Goal: Communication & Community: Share content

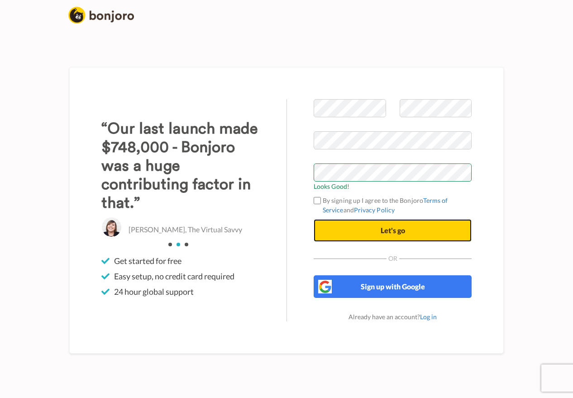
click at [363, 236] on button "Let's go" at bounding box center [393, 230] width 158 height 23
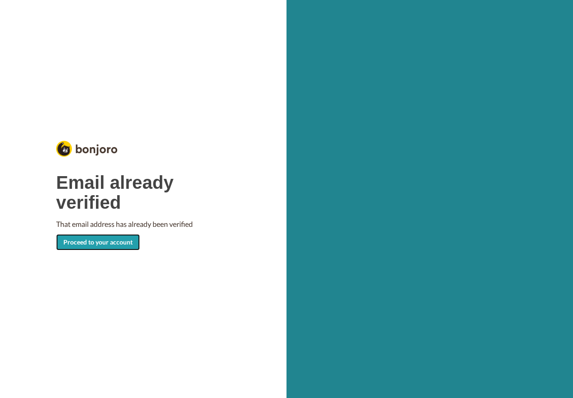
click at [119, 238] on link "Proceed to your account" at bounding box center [98, 242] width 84 height 16
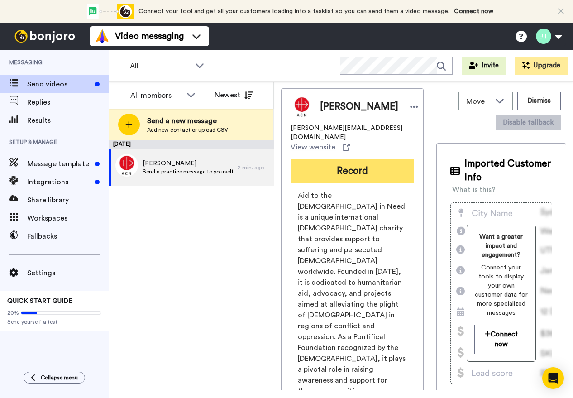
click at [343, 162] on button "Record" at bounding box center [353, 171] width 124 height 24
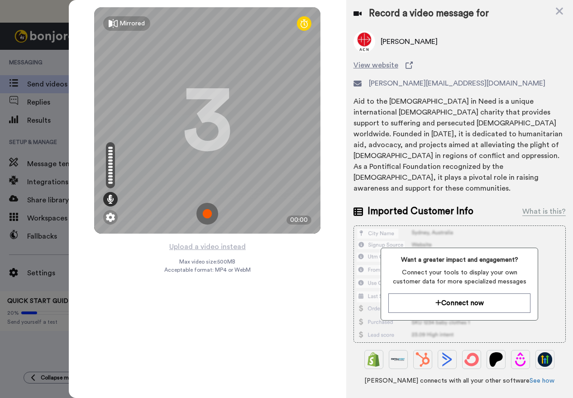
click at [211, 216] on img at bounding box center [207, 214] width 22 height 22
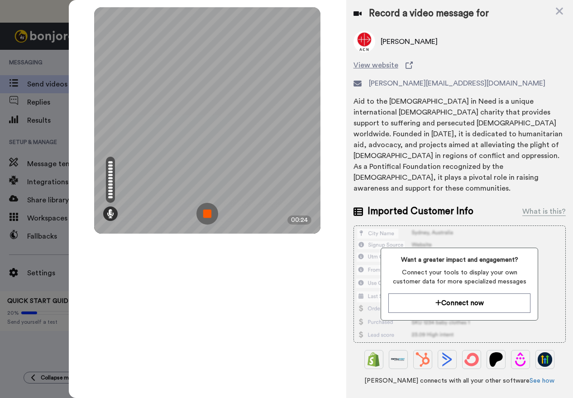
click at [207, 209] on img at bounding box center [207, 214] width 22 height 22
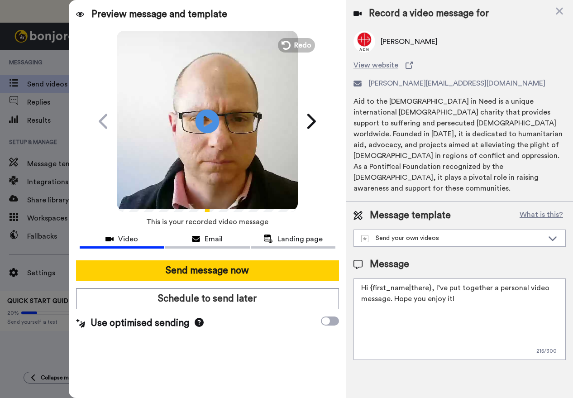
click at [210, 115] on icon at bounding box center [207, 121] width 24 height 24
click at [295, 42] on span "Redo" at bounding box center [303, 45] width 19 height 12
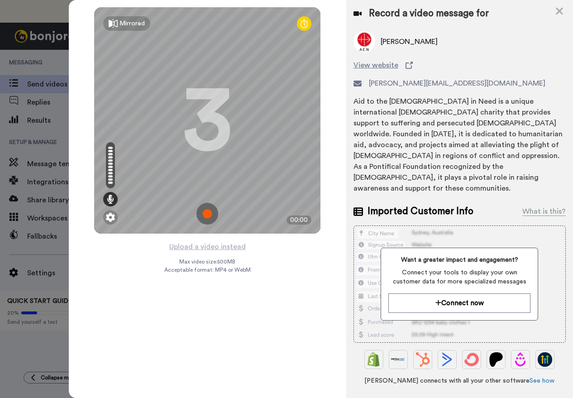
click at [208, 213] on img at bounding box center [207, 214] width 22 height 22
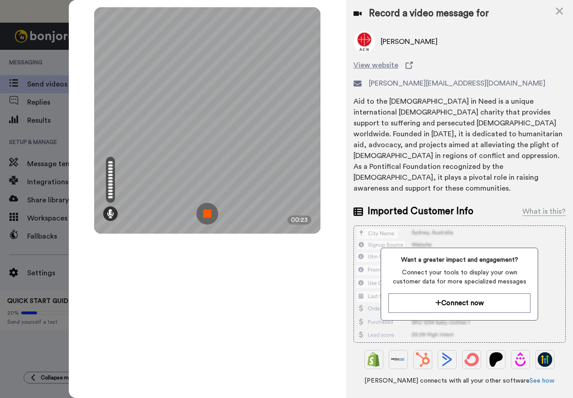
click at [208, 212] on img at bounding box center [207, 214] width 22 height 22
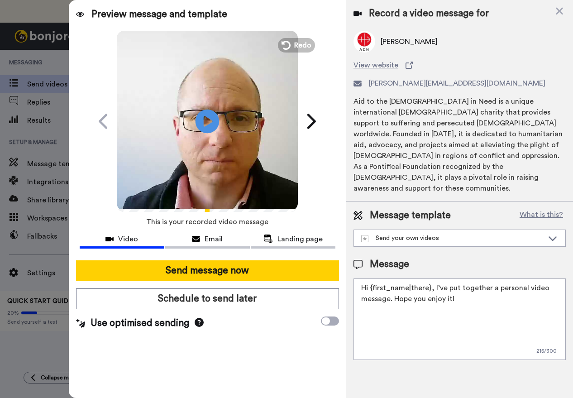
click at [207, 118] on icon "Play/Pause" at bounding box center [207, 121] width 24 height 43
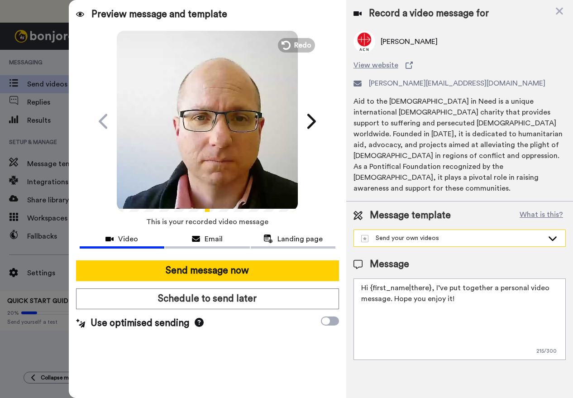
click at [403, 233] on div "Send your own videos" at bounding box center [452, 237] width 182 height 9
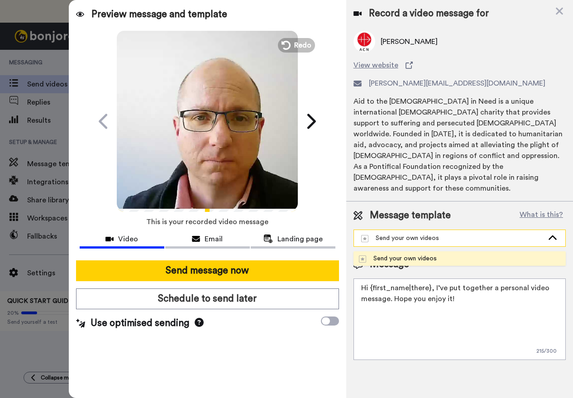
click at [404, 233] on div "Send your own videos" at bounding box center [452, 237] width 182 height 9
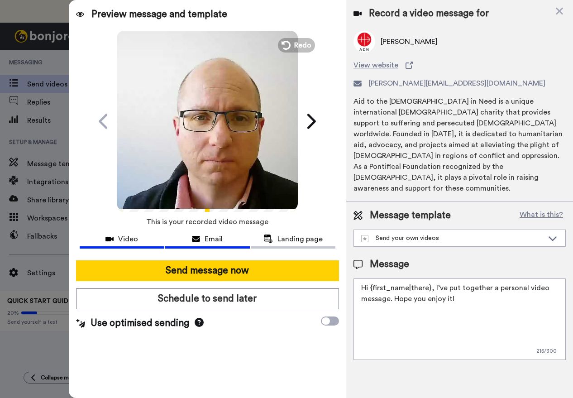
click at [204, 235] on div "Email" at bounding box center [207, 238] width 85 height 11
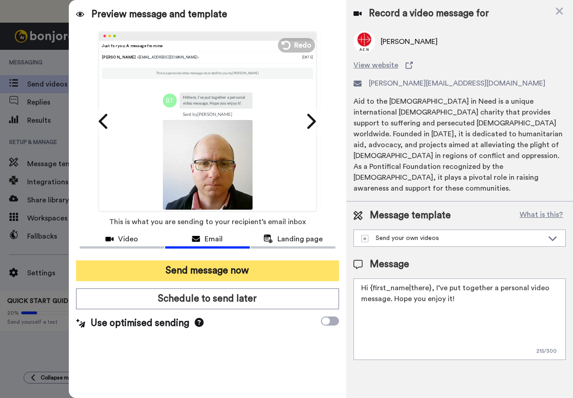
click at [221, 270] on button "Send message now" at bounding box center [207, 270] width 263 height 21
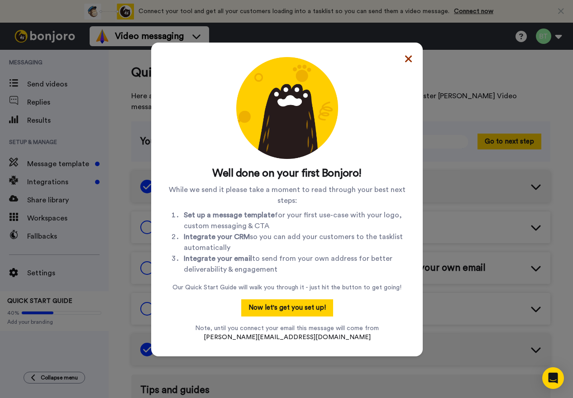
click at [405, 57] on icon at bounding box center [408, 58] width 7 height 7
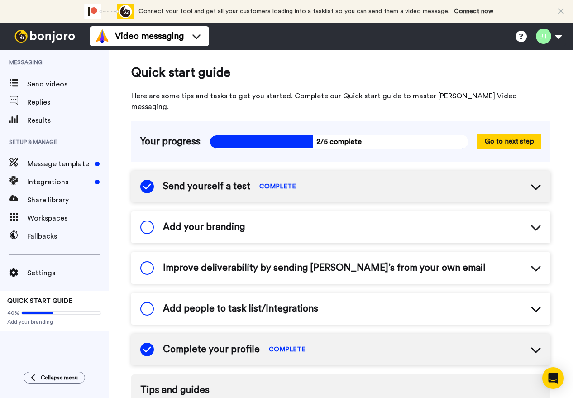
click at [335, 218] on div "Add your branding" at bounding box center [340, 227] width 419 height 32
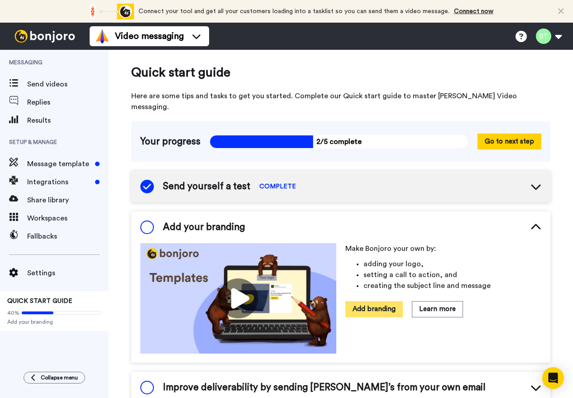
click at [382, 301] on button "Add branding" at bounding box center [373, 309] width 57 height 16
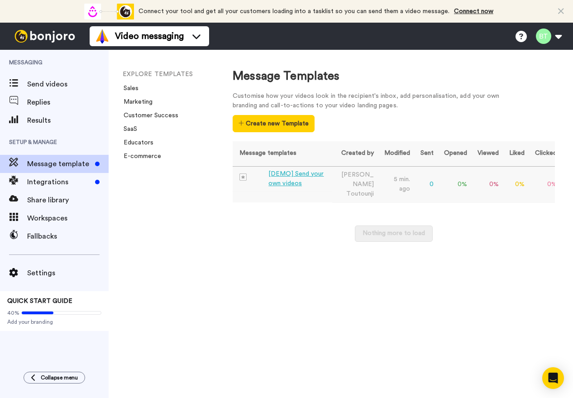
click at [305, 173] on div "[DEMO] Send your own videos" at bounding box center [298, 178] width 60 height 19
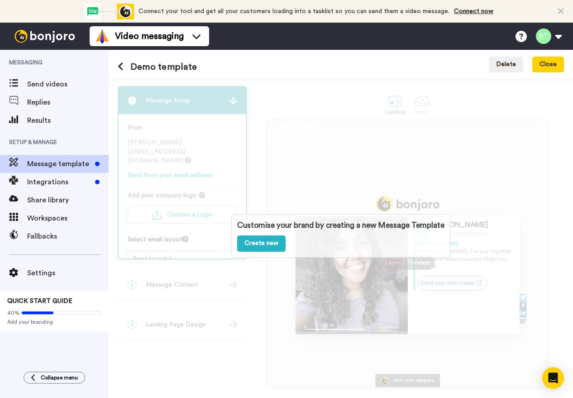
click at [308, 181] on div "Customise your brand by creating a new Message Template Create new" at bounding box center [341, 235] width 464 height 313
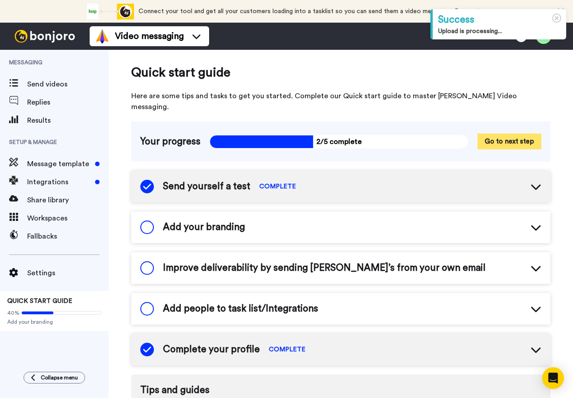
click at [499, 133] on button "Go to next step" at bounding box center [509, 141] width 64 height 16
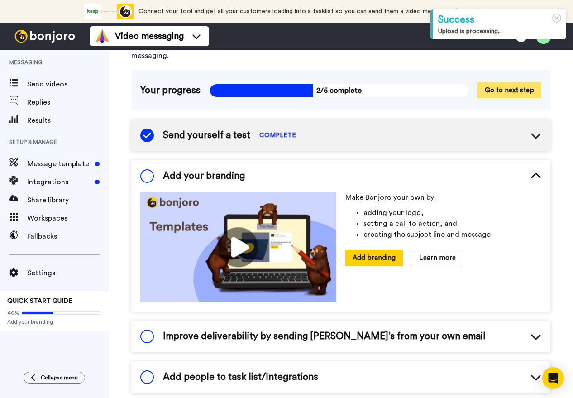
scroll to position [54, 0]
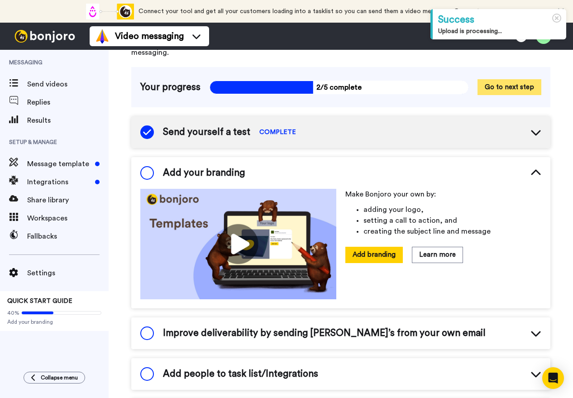
click at [494, 79] on button "Go to next step" at bounding box center [509, 87] width 64 height 16
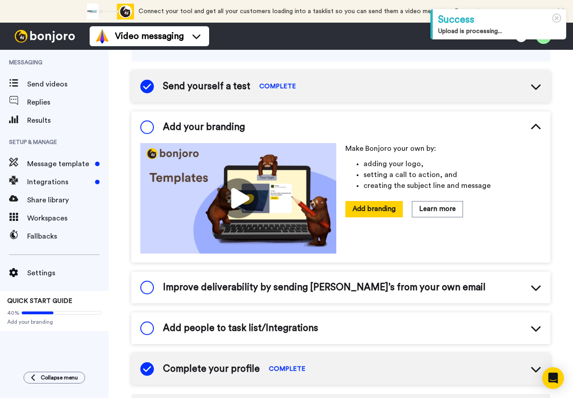
scroll to position [100, 0]
click at [146, 121] on span at bounding box center [147, 128] width 14 height 14
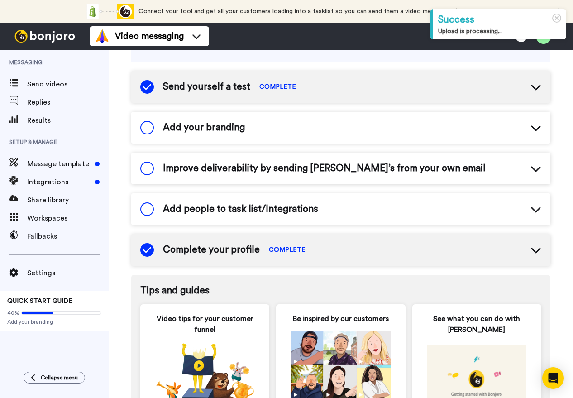
click at [532, 122] on icon at bounding box center [535, 127] width 11 height 11
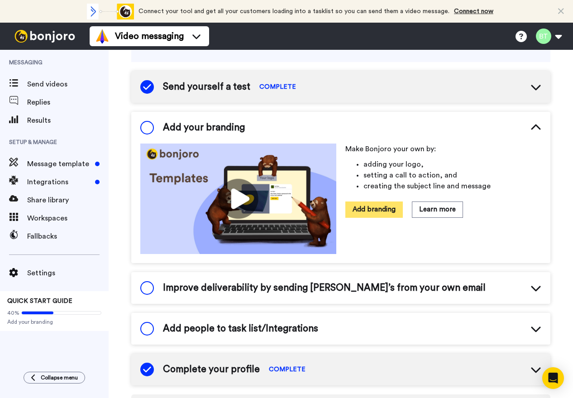
click at [370, 201] on button "Add branding" at bounding box center [373, 209] width 57 height 16
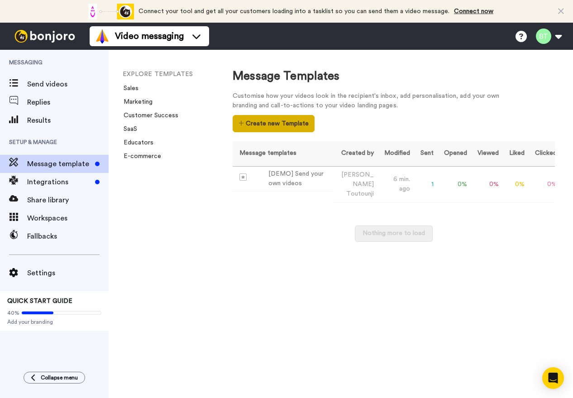
click at [298, 119] on button "Create new Template" at bounding box center [274, 123] width 82 height 17
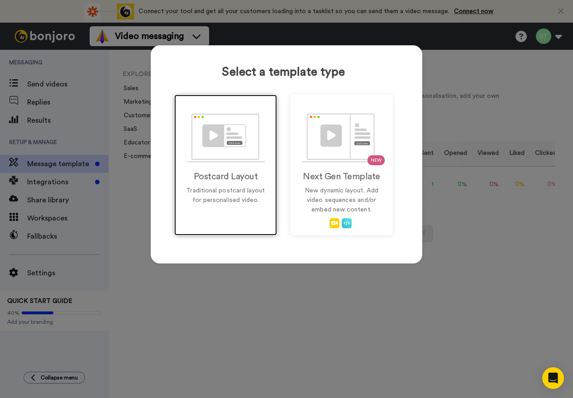
click at [226, 141] on img at bounding box center [226, 137] width 78 height 49
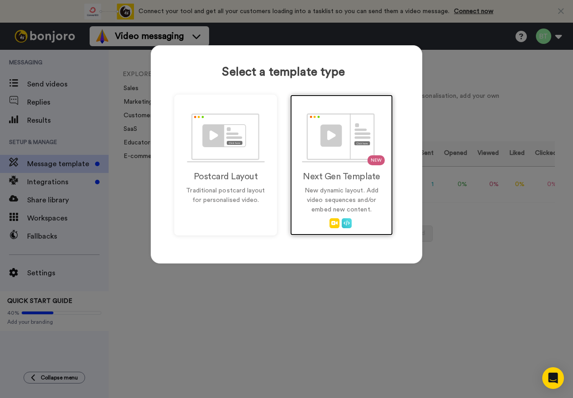
click at [337, 162] on img at bounding box center [342, 137] width 80 height 49
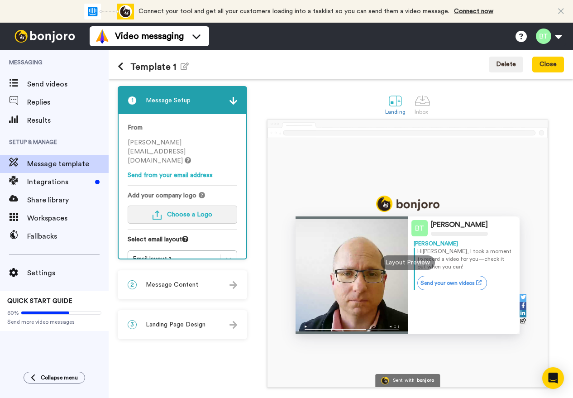
click at [212, 211] on span "Choose a Logo" at bounding box center [189, 214] width 45 height 6
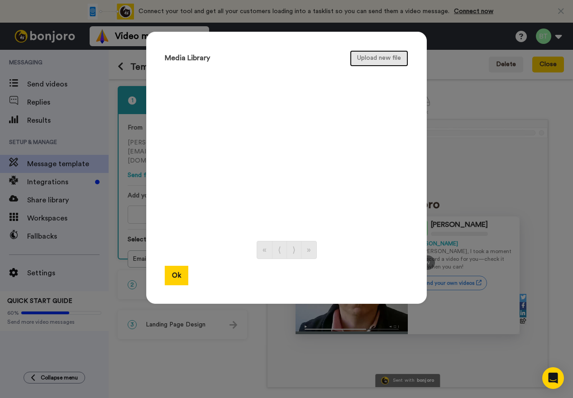
click at [368, 63] on button "Upload new file" at bounding box center [379, 58] width 58 height 16
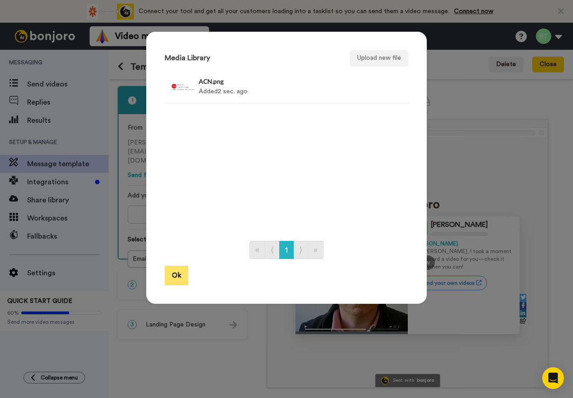
click at [172, 275] on button "Ok" at bounding box center [177, 275] width 24 height 19
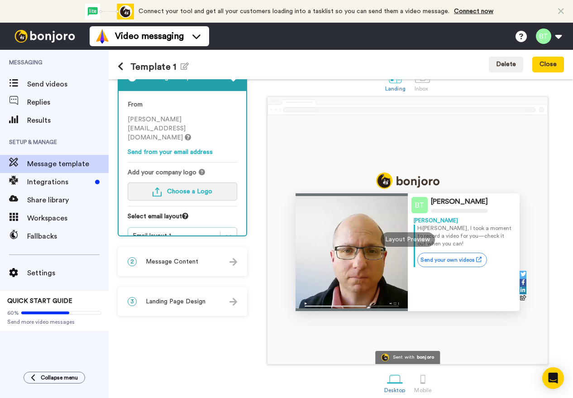
scroll to position [35, 0]
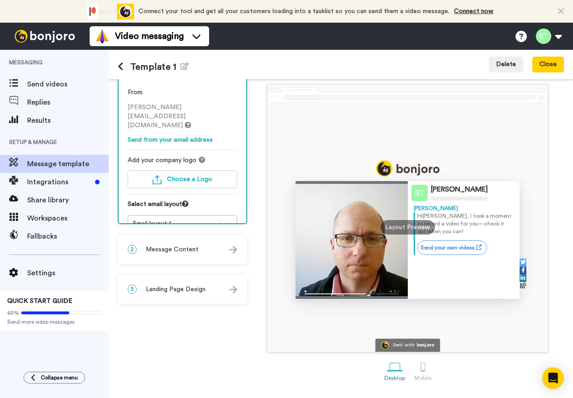
click at [233, 251] on div "2 Message Content" at bounding box center [183, 249] width 128 height 27
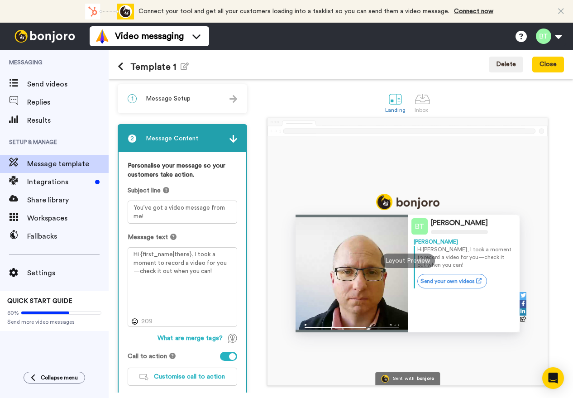
scroll to position [0, 0]
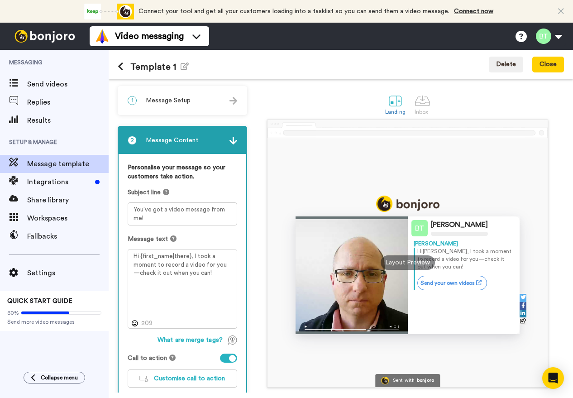
click at [196, 97] on div "1 Message Setup" at bounding box center [183, 100] width 128 height 27
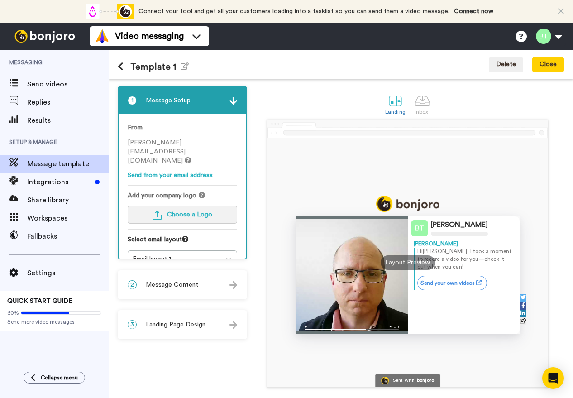
click at [182, 205] on button "Choose a Logo" at bounding box center [183, 214] width 110 height 18
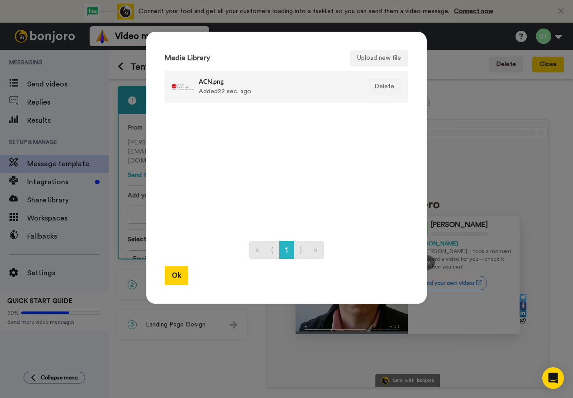
click at [205, 79] on h4 "ACN.png" at bounding box center [277, 81] width 156 height 7
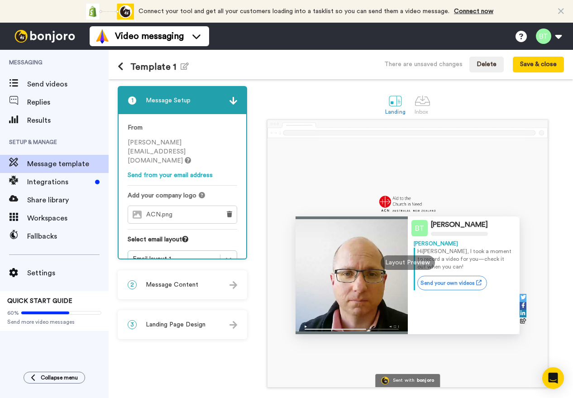
click at [233, 254] on icon at bounding box center [228, 258] width 9 height 9
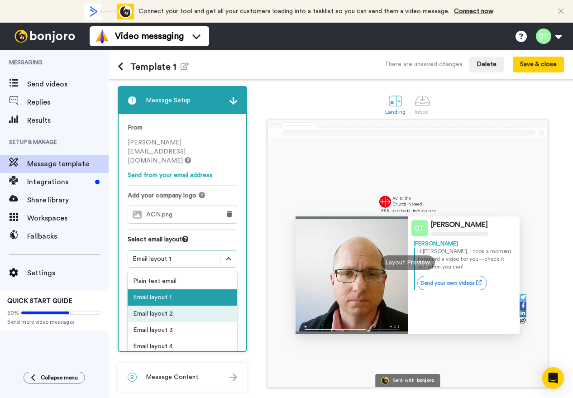
click at [176, 305] on div "Email layout 2" at bounding box center [183, 313] width 110 height 16
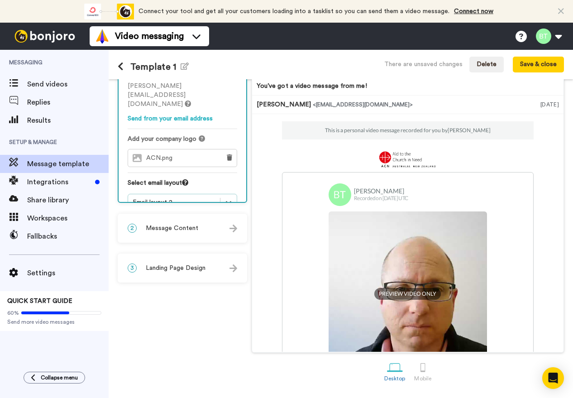
scroll to position [57, 0]
click at [233, 197] on icon at bounding box center [228, 201] width 9 height 9
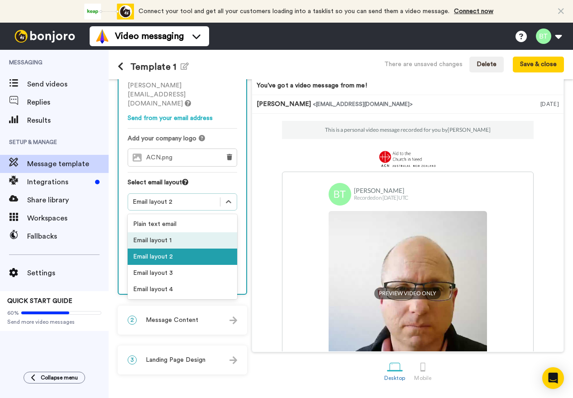
click at [172, 232] on div "Email layout 1" at bounding box center [183, 240] width 110 height 16
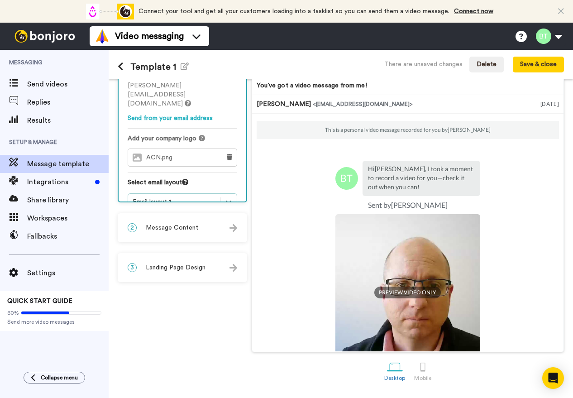
click at [190, 227] on span "Message Content" at bounding box center [172, 227] width 52 height 9
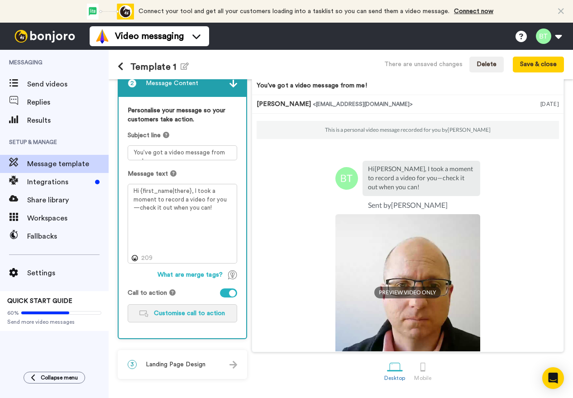
click at [205, 312] on span "Customise call to action" at bounding box center [189, 313] width 71 height 6
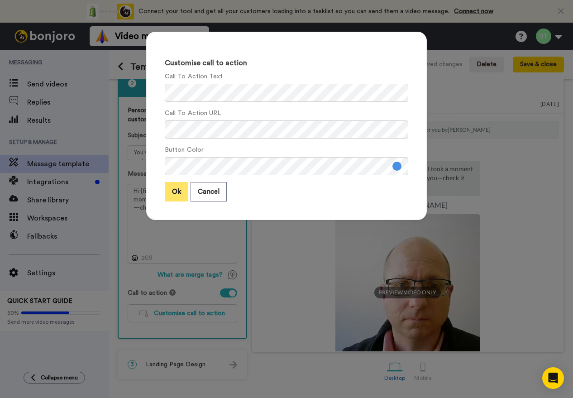
click at [179, 195] on button "Ok" at bounding box center [177, 191] width 24 height 19
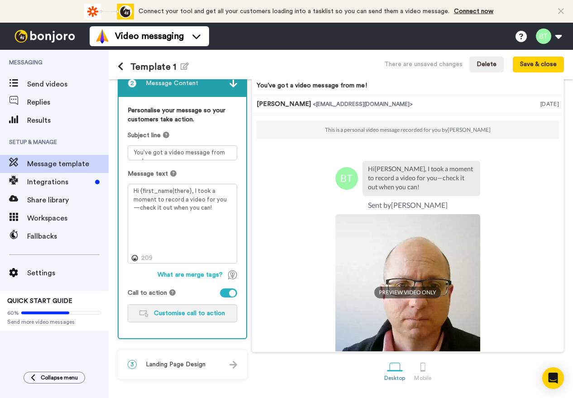
click at [200, 311] on span "Customise call to action" at bounding box center [189, 313] width 71 height 6
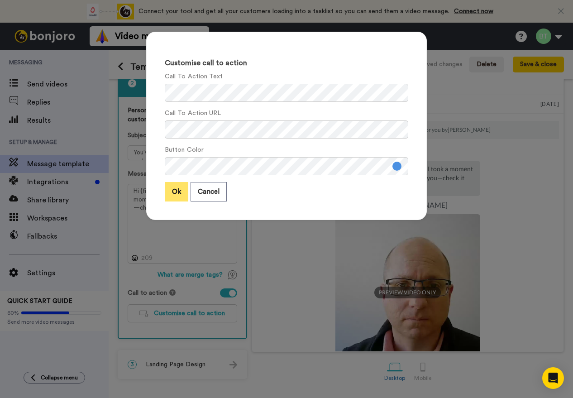
click at [176, 191] on button "Ok" at bounding box center [177, 191] width 24 height 19
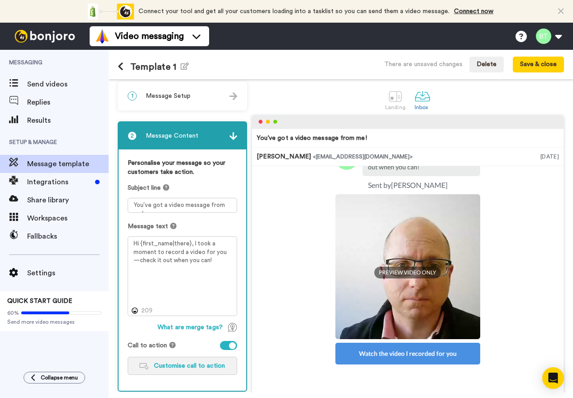
scroll to position [0, 0]
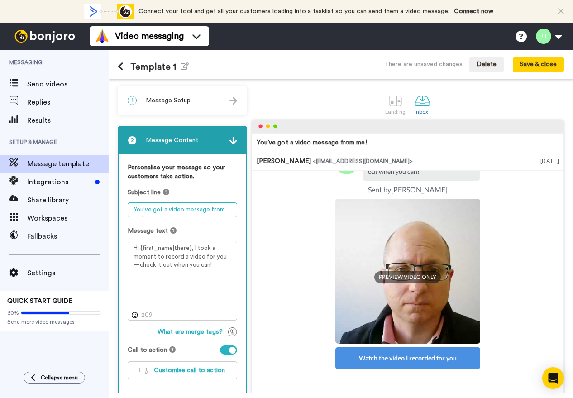
drag, startPoint x: 253, startPoint y: 211, endPoint x: -30, endPoint y: 181, distance: 284.8
click at [0, 181] on html "Connect your tool now! Connect your tool and get all your customers loading int…" at bounding box center [286, 199] width 573 height 398
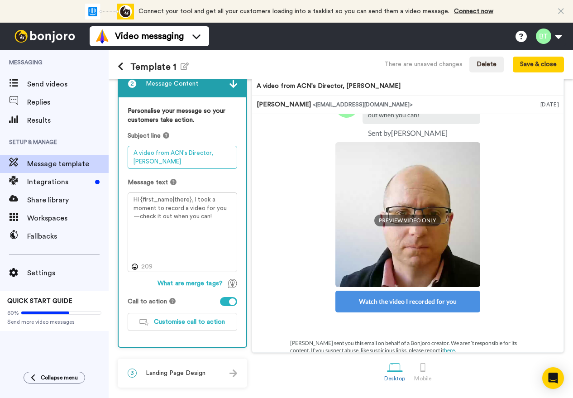
scroll to position [58, 0]
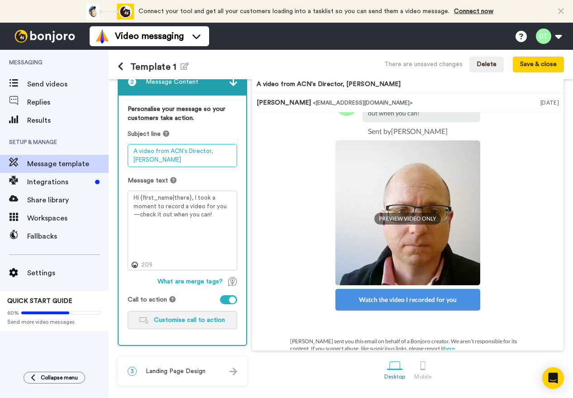
type textarea "A video from ACN's Director, Bernard Toutounji"
click at [214, 324] on button "Customise call to action" at bounding box center [183, 320] width 110 height 18
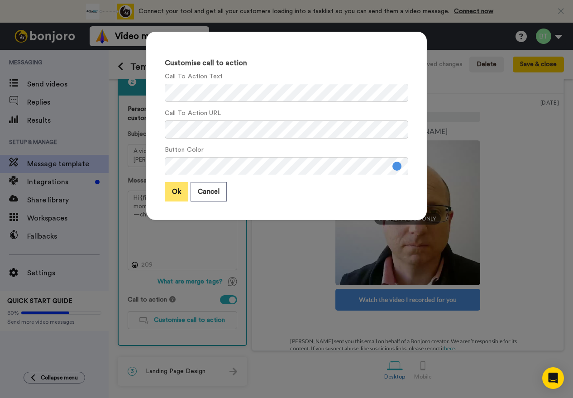
click at [179, 193] on button "Ok" at bounding box center [177, 191] width 24 height 19
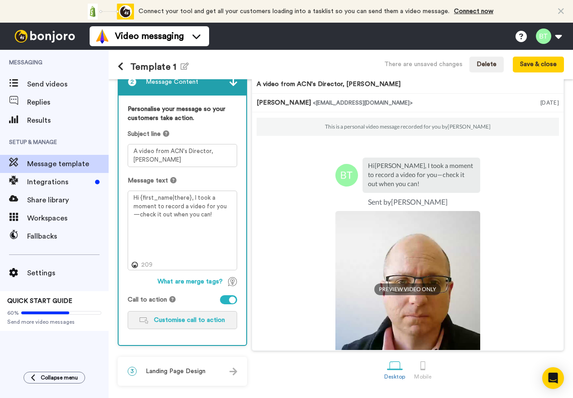
scroll to position [0, 0]
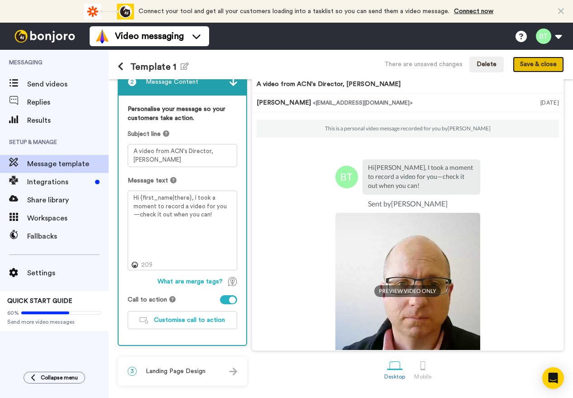
click at [553, 67] on button "Save & close" at bounding box center [538, 65] width 51 height 16
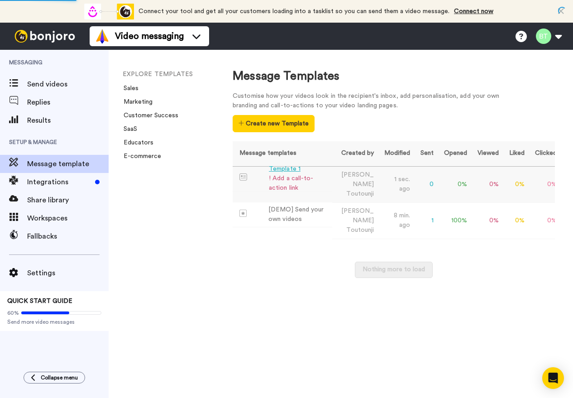
click at [292, 178] on div "! Add a call-to-action link" at bounding box center [299, 183] width 60 height 19
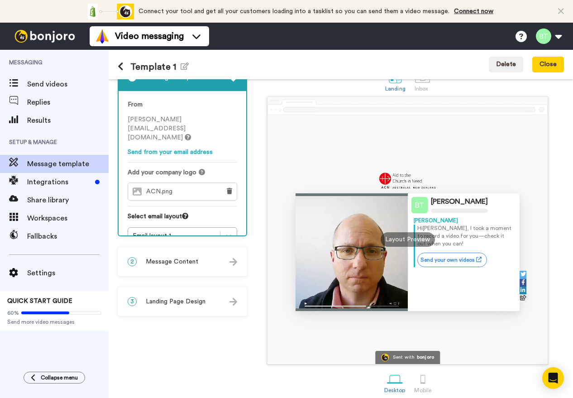
scroll to position [35, 0]
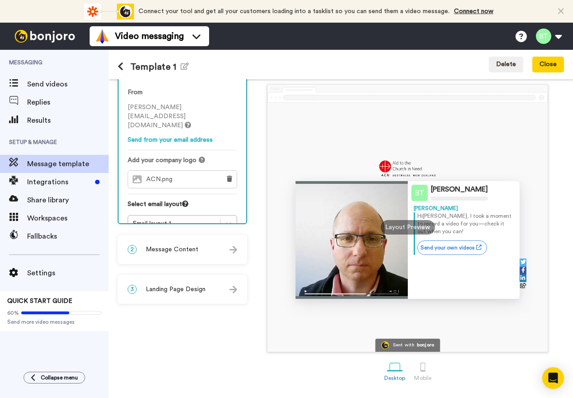
click at [221, 241] on div "2 Message Content" at bounding box center [183, 249] width 128 height 27
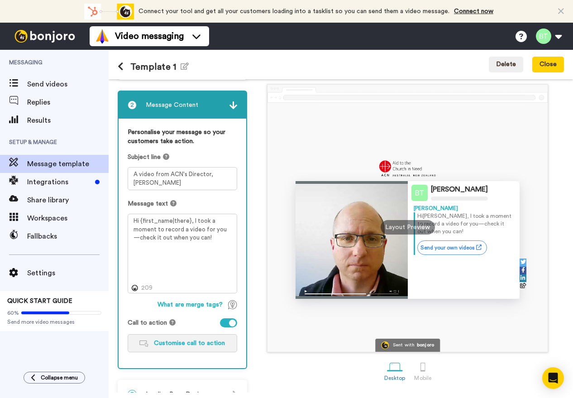
click at [237, 336] on button "Customise call to action" at bounding box center [183, 343] width 110 height 18
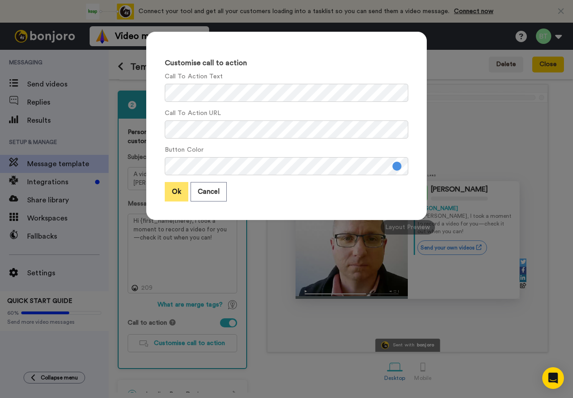
click at [176, 189] on button "Ok" at bounding box center [177, 191] width 24 height 19
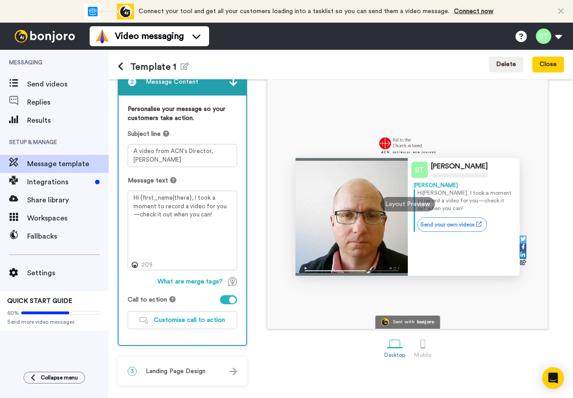
click at [233, 367] on div "3 Landing Page Design" at bounding box center [183, 370] width 128 height 27
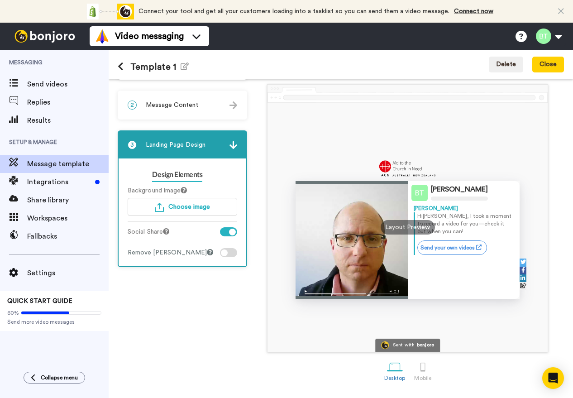
click at [237, 254] on div at bounding box center [228, 252] width 17 height 9
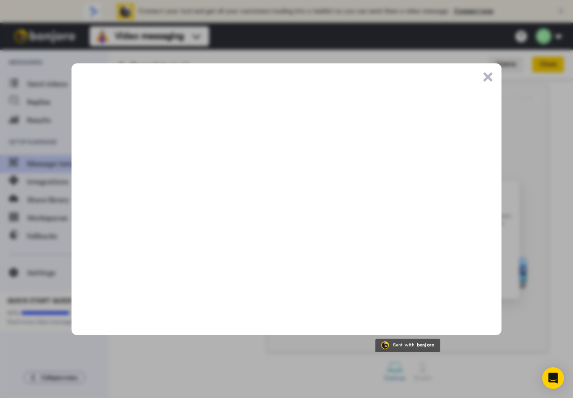
click at [486, 76] on button ".cls-1{stroke-width:0px;}" at bounding box center [487, 76] width 9 height 9
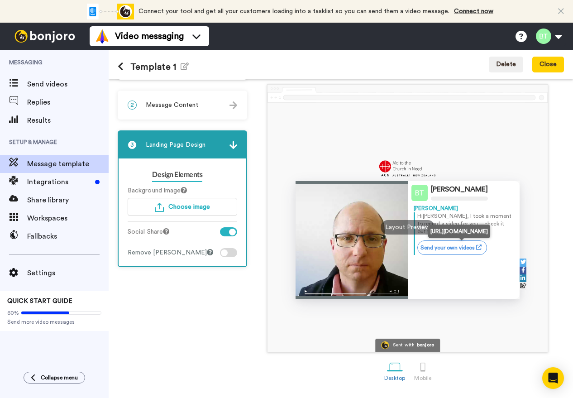
click at [448, 248] on link "Send your own videos" at bounding box center [452, 247] width 70 height 14
click at [549, 65] on button "Close" at bounding box center [548, 65] width 32 height 16
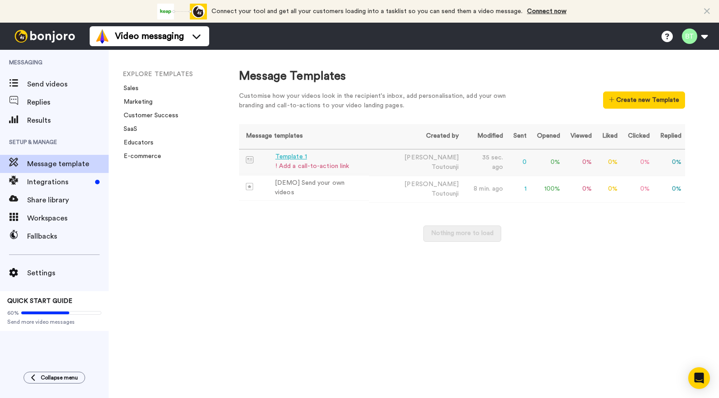
click at [326, 158] on div "Template 1" at bounding box center [312, 157] width 74 height 10
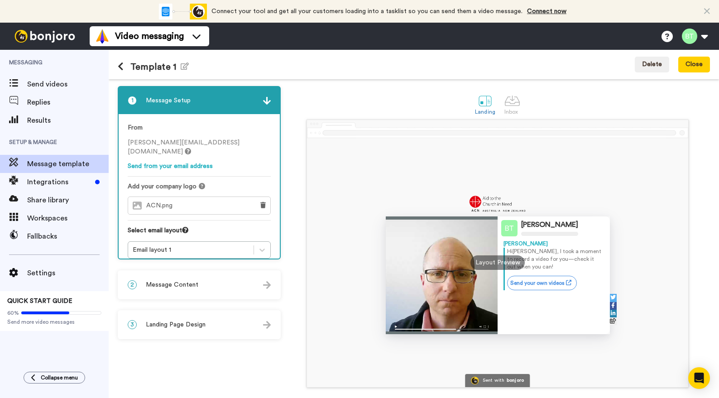
click at [205, 281] on div "2 Message Content" at bounding box center [199, 284] width 161 height 27
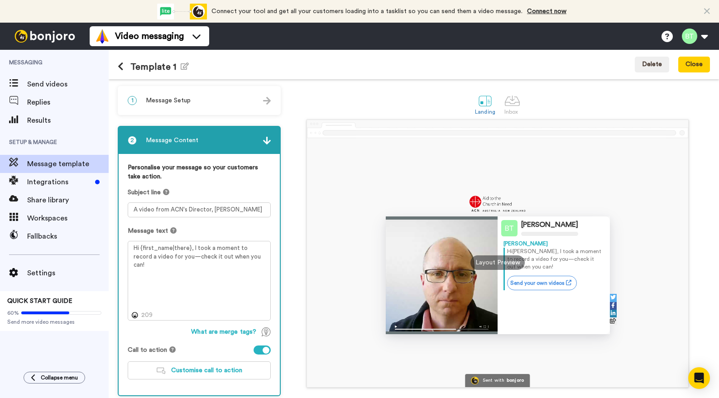
scroll to position [45, 0]
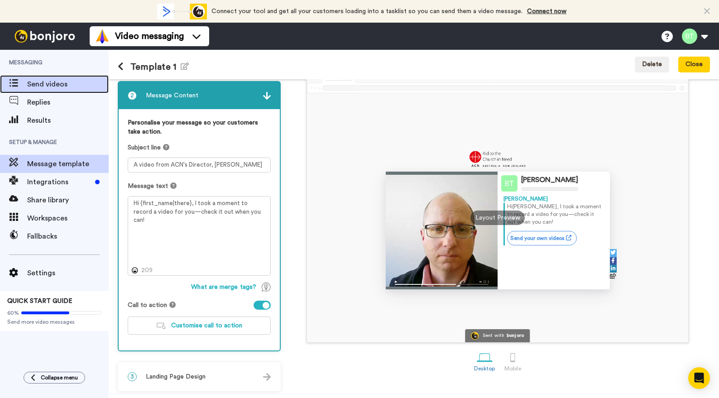
click at [52, 79] on span "Send videos" at bounding box center [67, 84] width 81 height 11
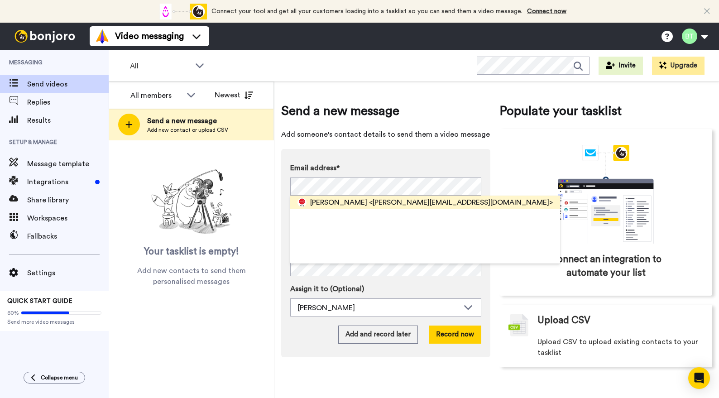
click at [392, 204] on span "<bernard@aidtochurch.org>" at bounding box center [461, 202] width 184 height 11
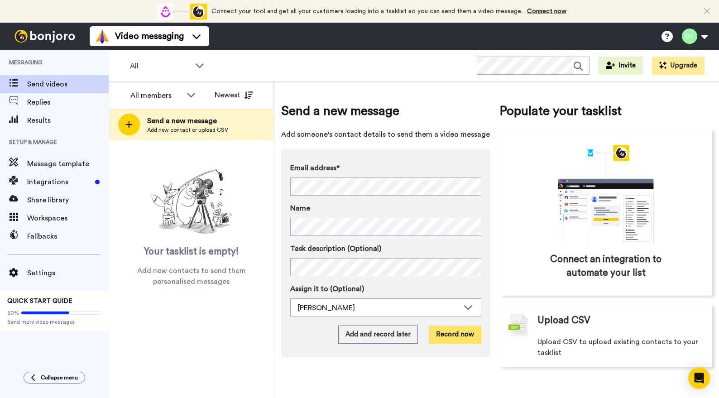
click at [455, 335] on button "Record now" at bounding box center [455, 334] width 52 height 18
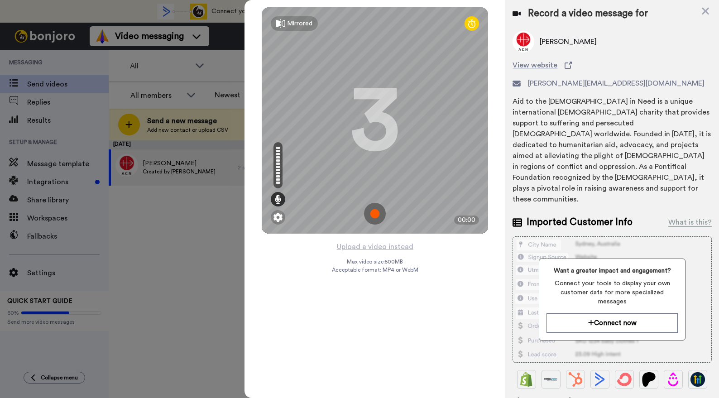
click at [373, 217] on img at bounding box center [375, 214] width 22 height 22
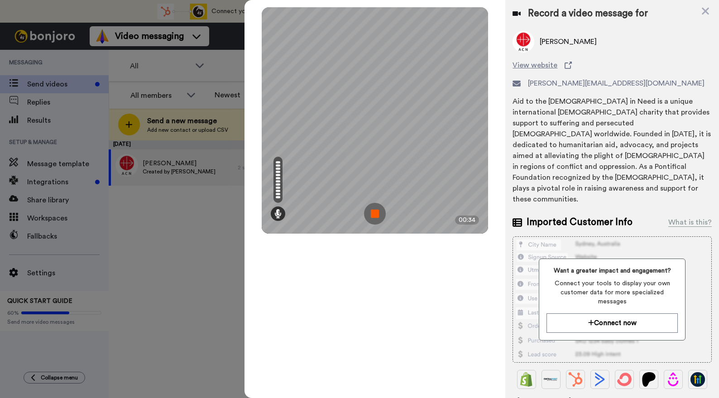
click at [370, 209] on img at bounding box center [375, 214] width 22 height 22
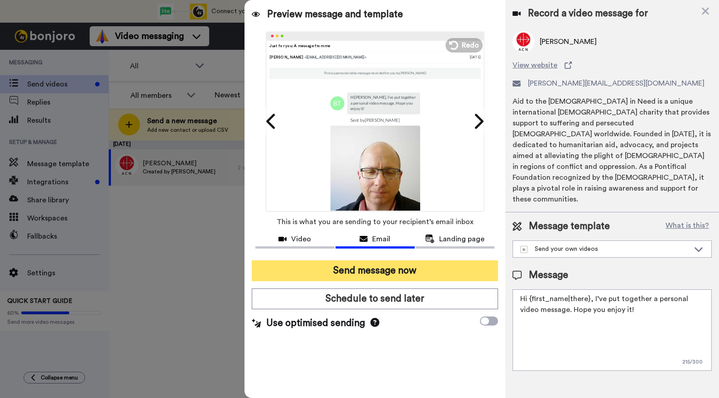
click at [367, 271] on button "Send message now" at bounding box center [375, 270] width 246 height 21
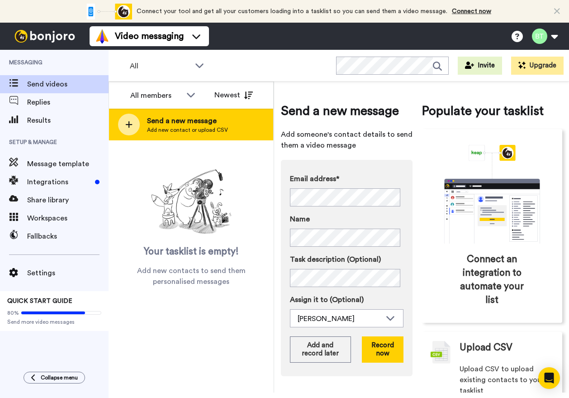
click at [129, 125] on icon at bounding box center [129, 124] width 7 height 7
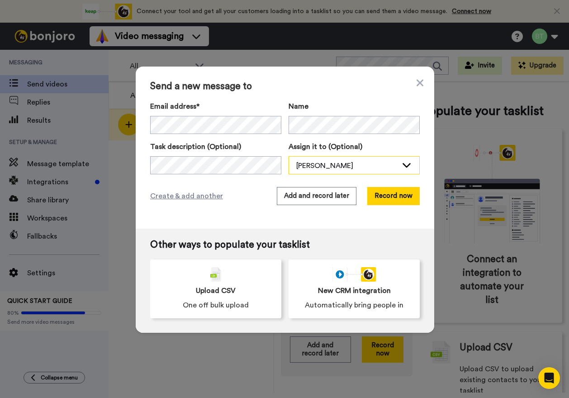
click at [315, 169] on div "[PERSON_NAME]" at bounding box center [346, 165] width 101 height 11
click at [315, 168] on div "[PERSON_NAME]" at bounding box center [346, 165] width 101 height 11
click at [417, 81] on icon at bounding box center [420, 82] width 7 height 7
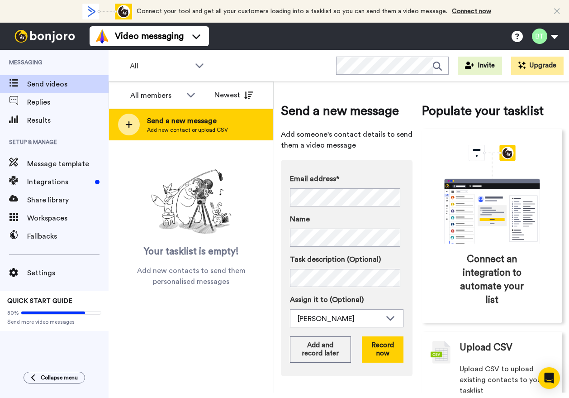
click at [181, 121] on span "Send a new message" at bounding box center [187, 120] width 81 height 11
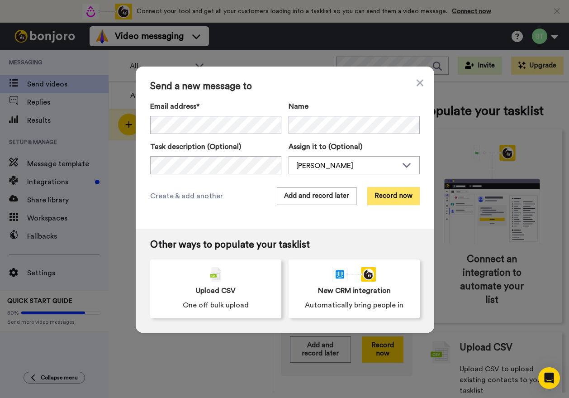
click at [398, 197] on button "Record now" at bounding box center [393, 196] width 52 height 18
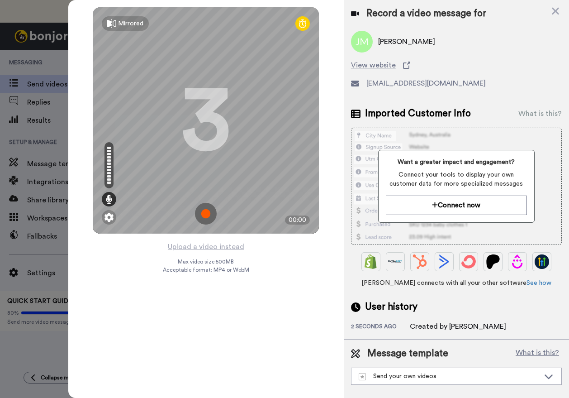
click at [203, 213] on img at bounding box center [206, 214] width 22 height 22
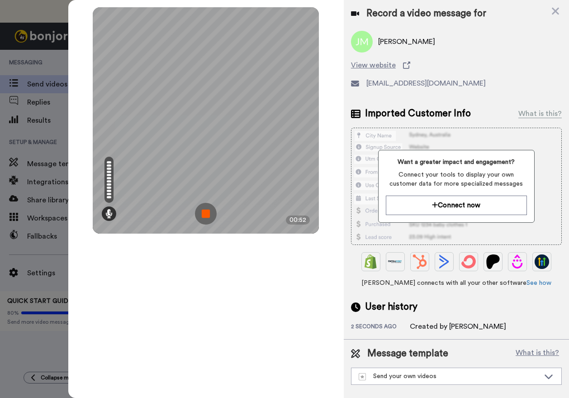
click at [205, 210] on img at bounding box center [206, 214] width 22 height 22
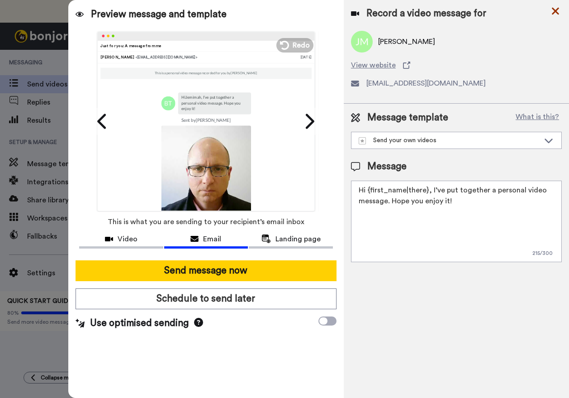
click at [558, 11] on icon at bounding box center [555, 10] width 9 height 11
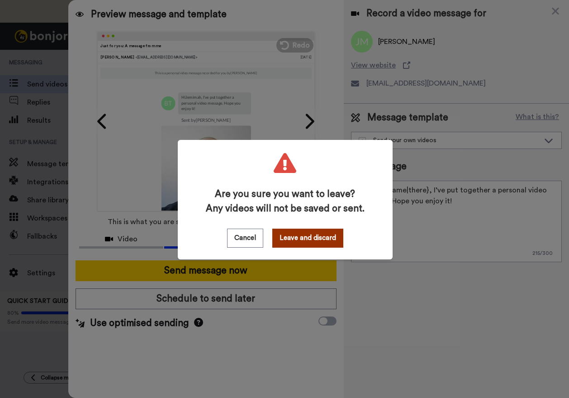
click at [278, 237] on button "Leave and discard" at bounding box center [307, 238] width 71 height 19
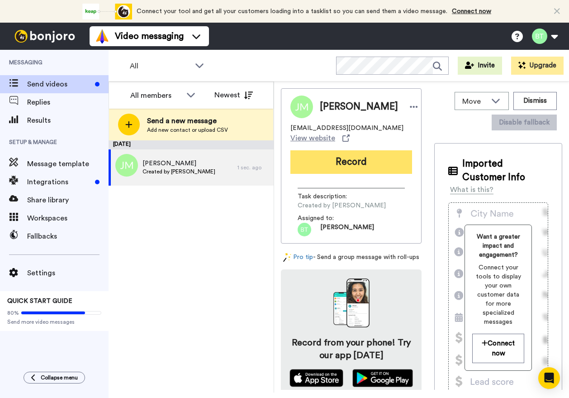
click at [335, 168] on button "Record" at bounding box center [352, 162] width 122 height 24
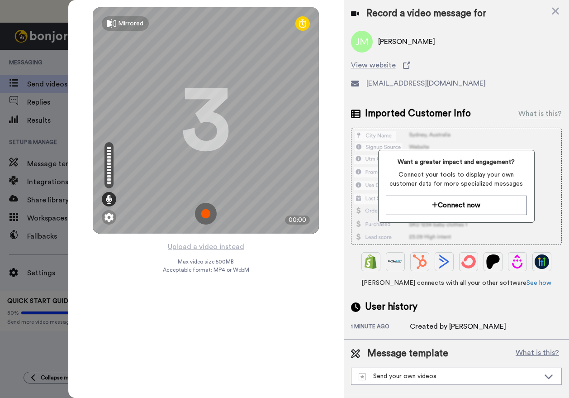
click at [205, 213] on img at bounding box center [206, 214] width 22 height 22
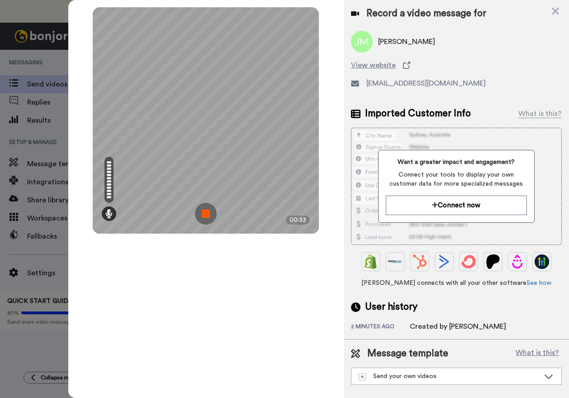
click at [210, 207] on img at bounding box center [206, 214] width 22 height 22
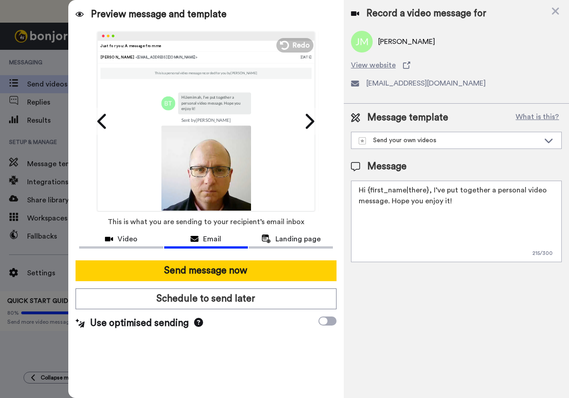
click at [427, 191] on textarea "Hi {first_name|there}, I’ve put together a personal video message. Hope you enj…" at bounding box center [456, 221] width 211 height 81
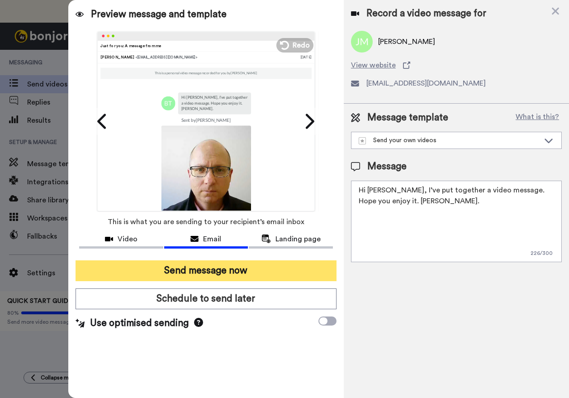
type textarea "Hi Jemimah, I’ve put together a video message. Hope you enjoy it. Bernard."
click at [221, 275] on button "Send message now" at bounding box center [206, 270] width 261 height 21
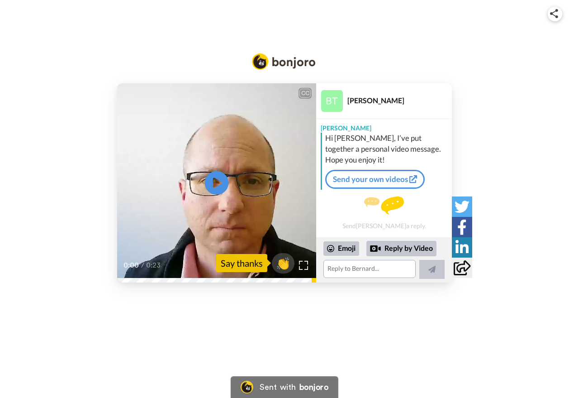
click at [219, 183] on icon "Play/Pause" at bounding box center [217, 183] width 24 height 43
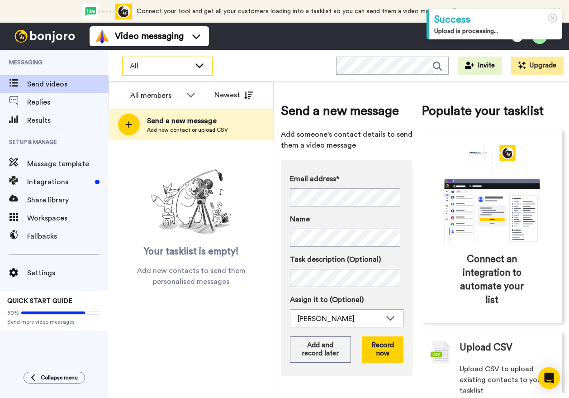
click at [198, 59] on div "All" at bounding box center [168, 66] width 90 height 18
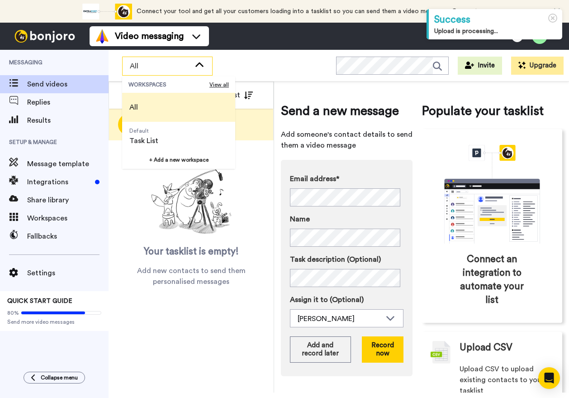
click at [198, 59] on div "All" at bounding box center [168, 66] width 90 height 18
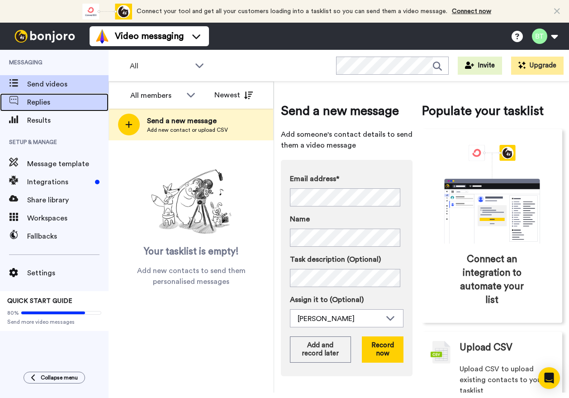
click at [46, 101] on span "Replies" at bounding box center [67, 102] width 81 height 11
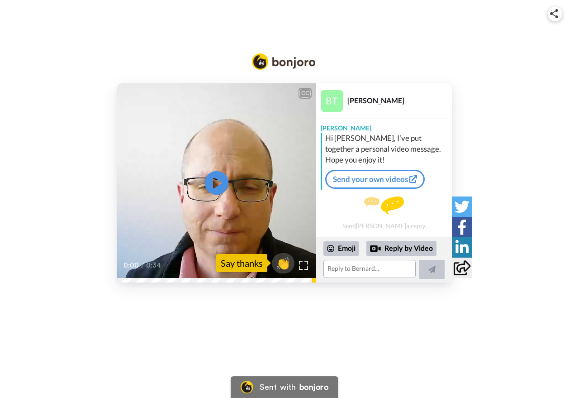
click at [217, 179] on icon at bounding box center [217, 183] width 24 height 24
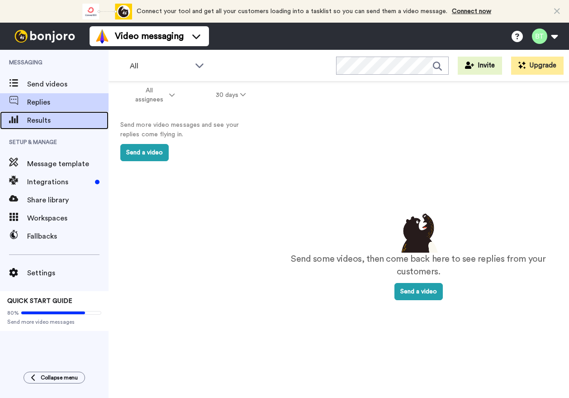
click at [39, 120] on span "Results" at bounding box center [67, 120] width 81 height 11
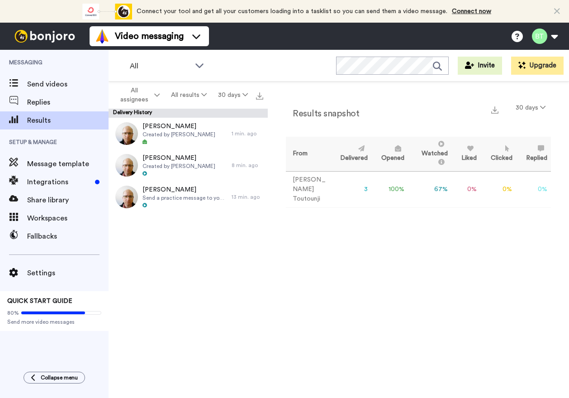
click at [36, 35] on img at bounding box center [45, 36] width 68 height 13
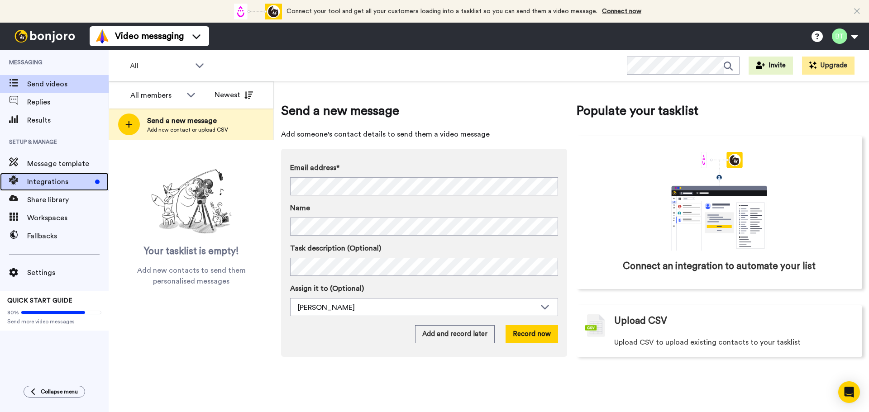
click at [33, 182] on span "Integrations" at bounding box center [59, 181] width 64 height 11
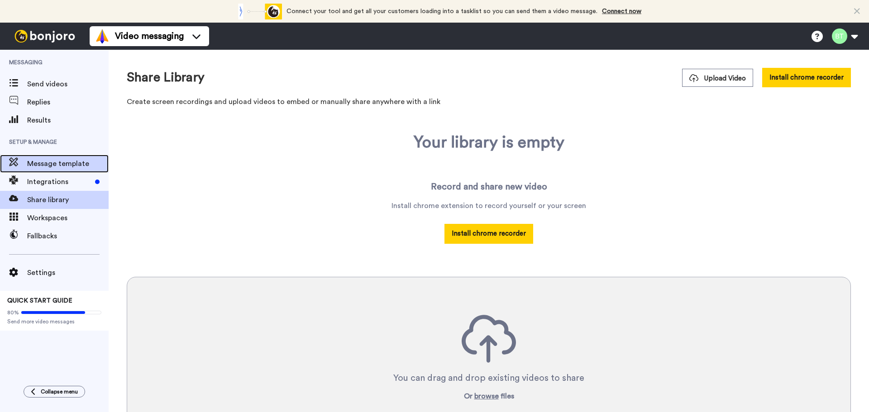
click at [69, 163] on span "Message template" at bounding box center [67, 163] width 81 height 11
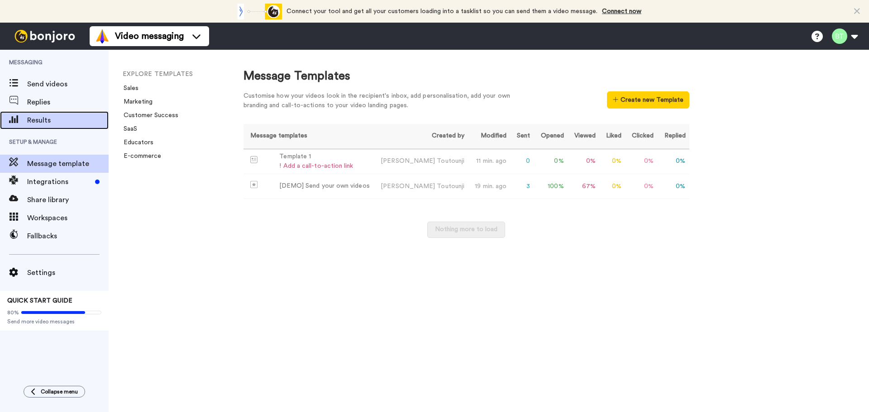
click at [38, 122] on span "Results" at bounding box center [67, 120] width 81 height 11
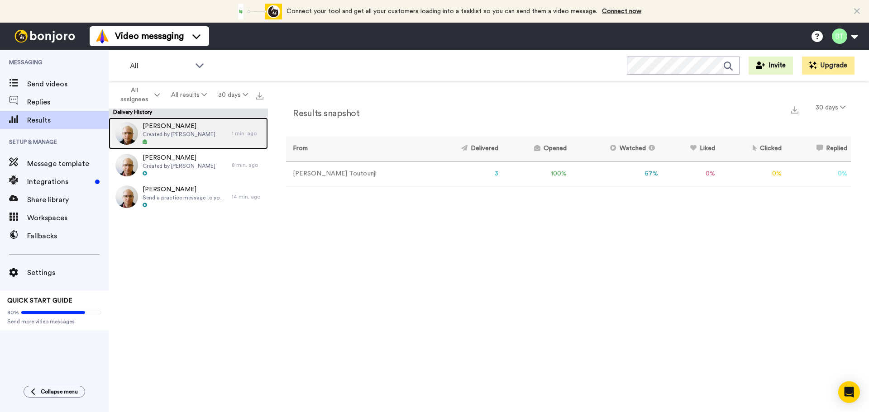
click at [165, 130] on span "Jemimah McMurray" at bounding box center [179, 126] width 73 height 9
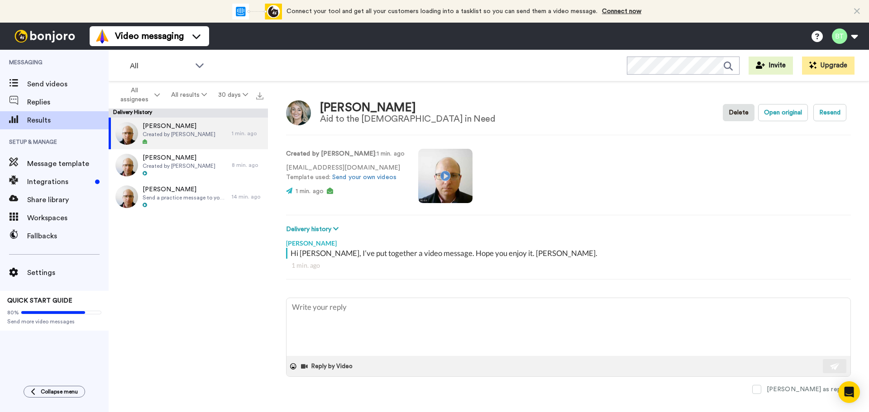
click at [442, 175] on video at bounding box center [445, 176] width 54 height 54
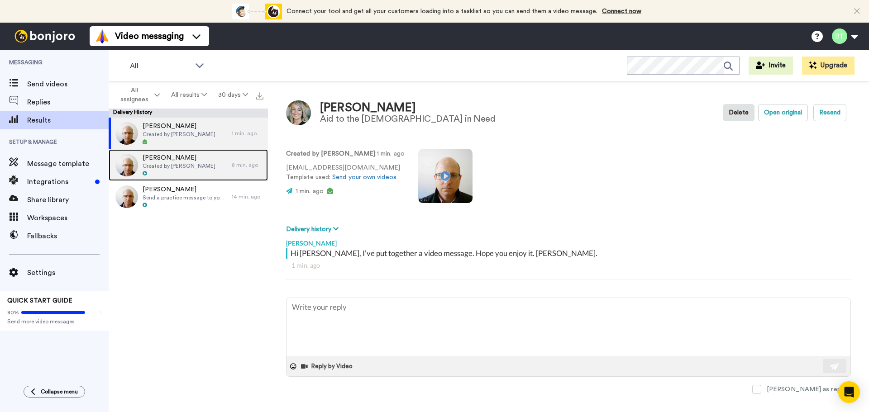
click at [193, 162] on span "[PERSON_NAME]" at bounding box center [179, 157] width 73 height 9
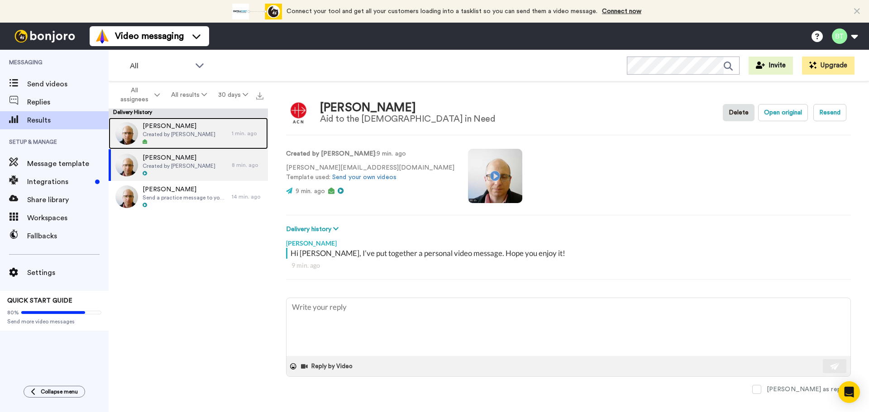
click at [188, 133] on span "Created by Bernard Toutounji" at bounding box center [179, 134] width 73 height 7
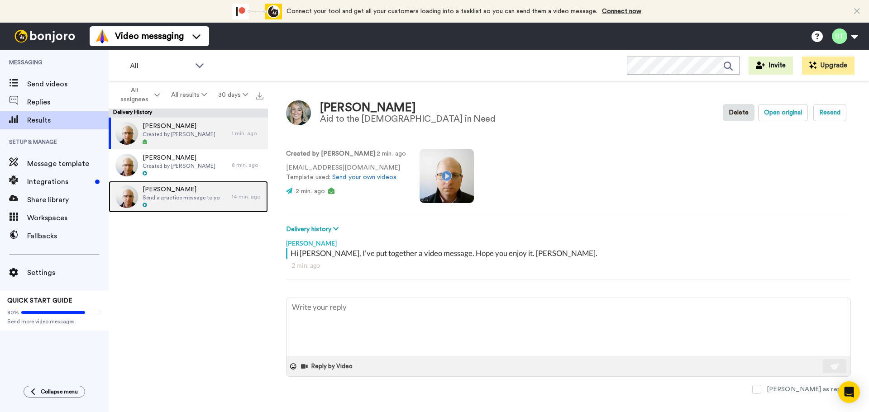
click at [191, 186] on span "[PERSON_NAME]" at bounding box center [185, 189] width 85 height 9
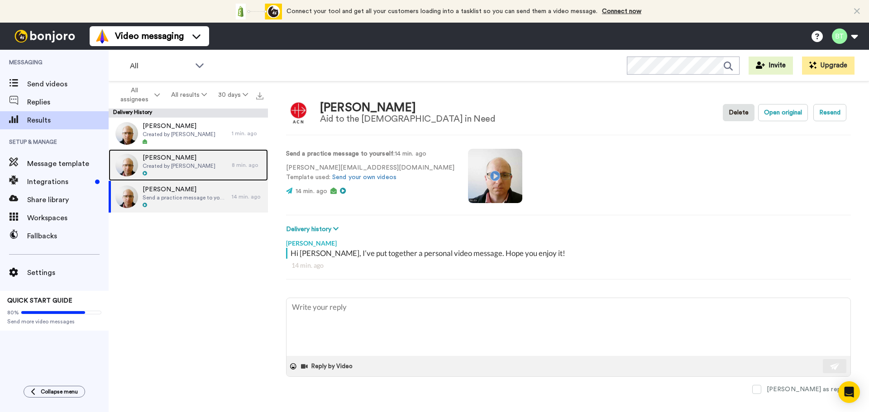
click at [196, 151] on div "Bernard Created by Bernard Toutounji" at bounding box center [170, 165] width 123 height 32
type textarea "x"
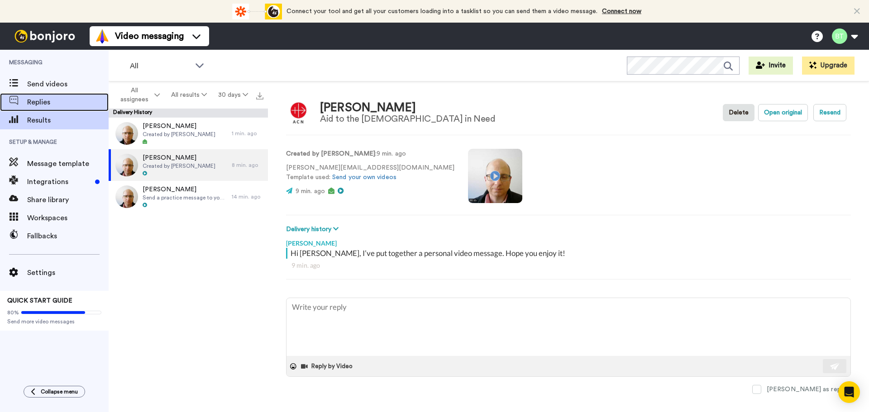
click at [42, 98] on span "Replies" at bounding box center [67, 102] width 81 height 11
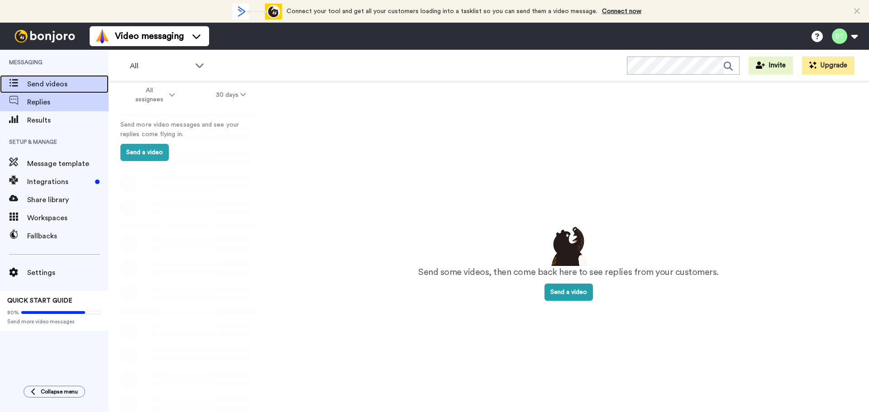
click at [65, 83] on span "Send videos" at bounding box center [67, 84] width 81 height 11
